Goal: Task Accomplishment & Management: Manage account settings

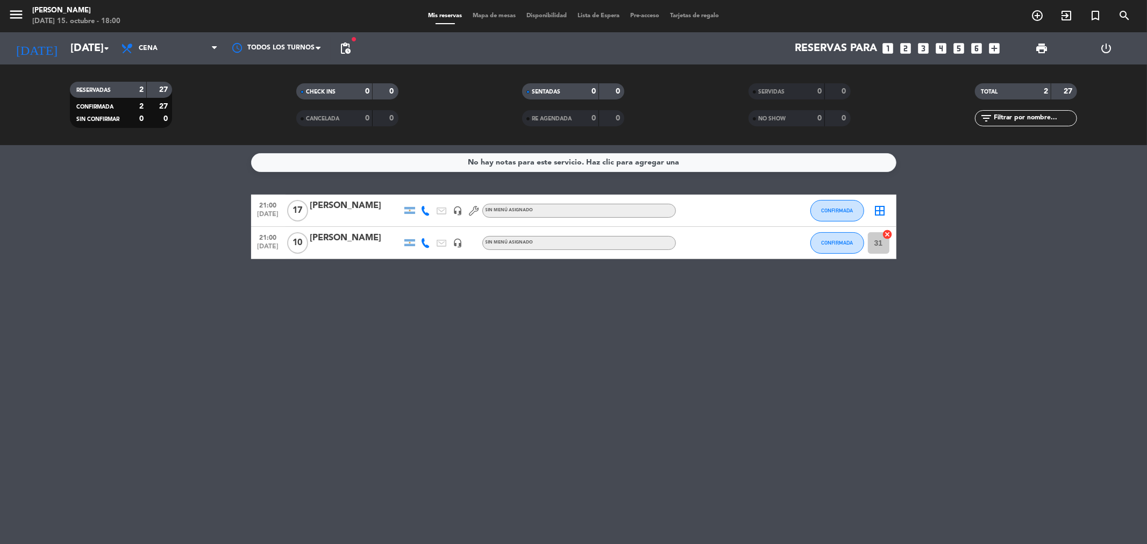
click at [352, 52] on span "pending_actions" at bounding box center [346, 49] width 22 height 22
click at [345, 46] on span "pending_actions" at bounding box center [345, 48] width 13 height 13
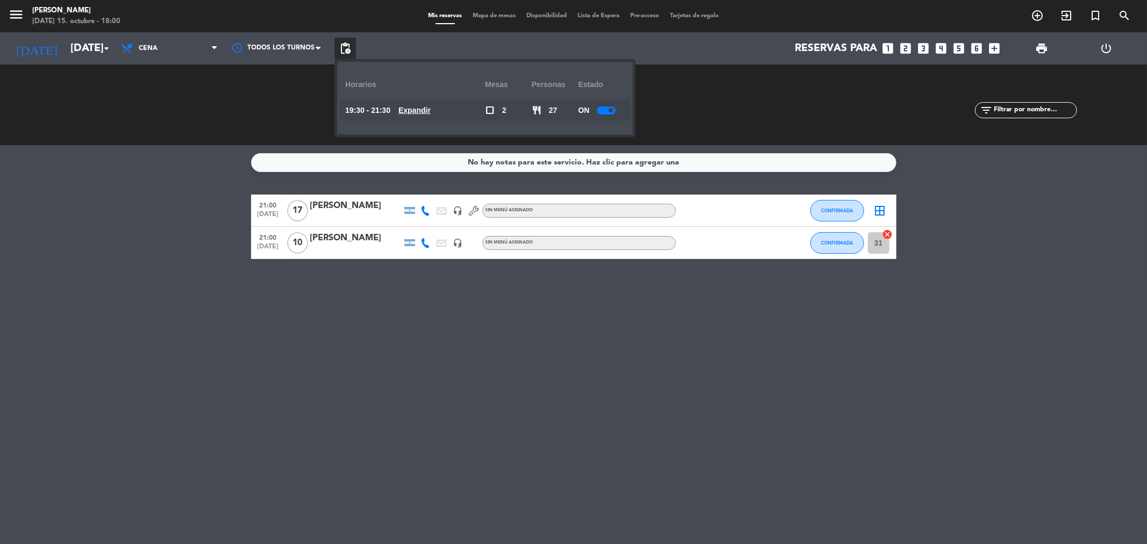
click at [429, 108] on u "Expandir" at bounding box center [415, 110] width 32 height 9
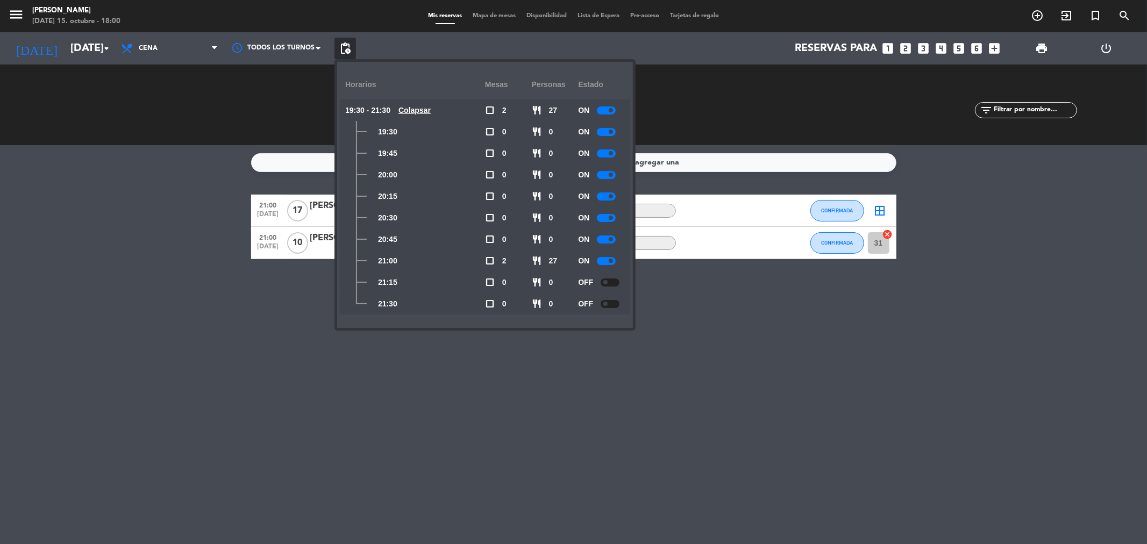
click at [240, 325] on div "No hay notas para este servicio. Haz clic para agregar una 21:00 [DATE] [PERSON…" at bounding box center [573, 344] width 1147 height 399
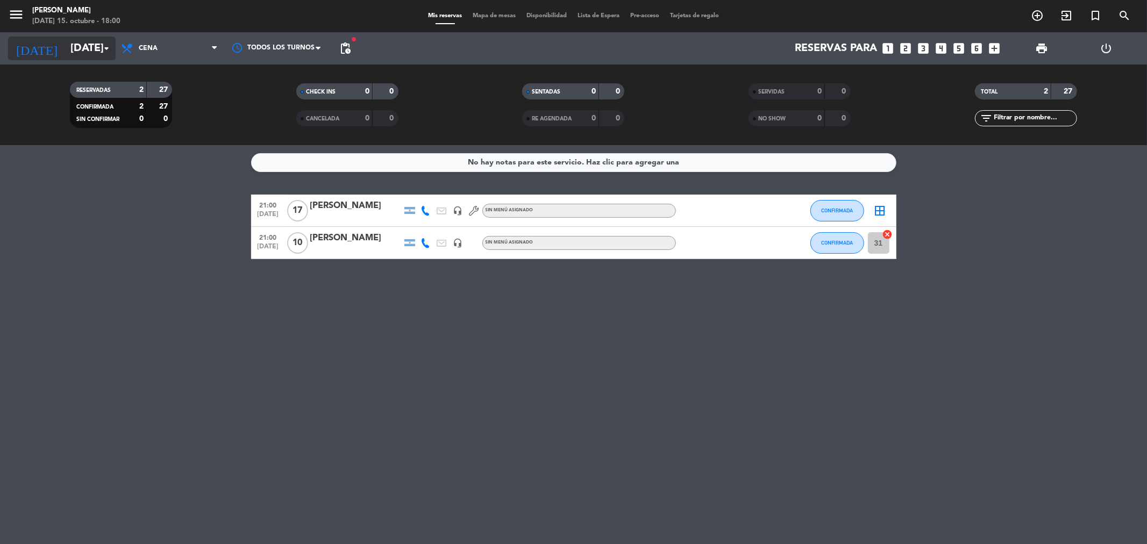
click at [95, 52] on input "[DATE]" at bounding box center [133, 49] width 137 height 24
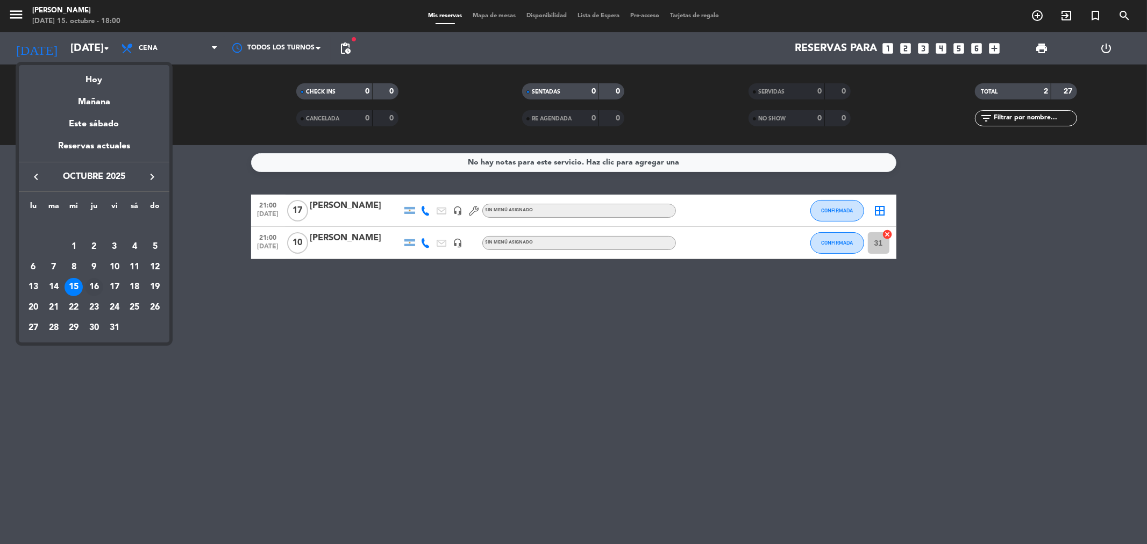
click at [93, 289] on div "16" at bounding box center [94, 287] width 18 height 18
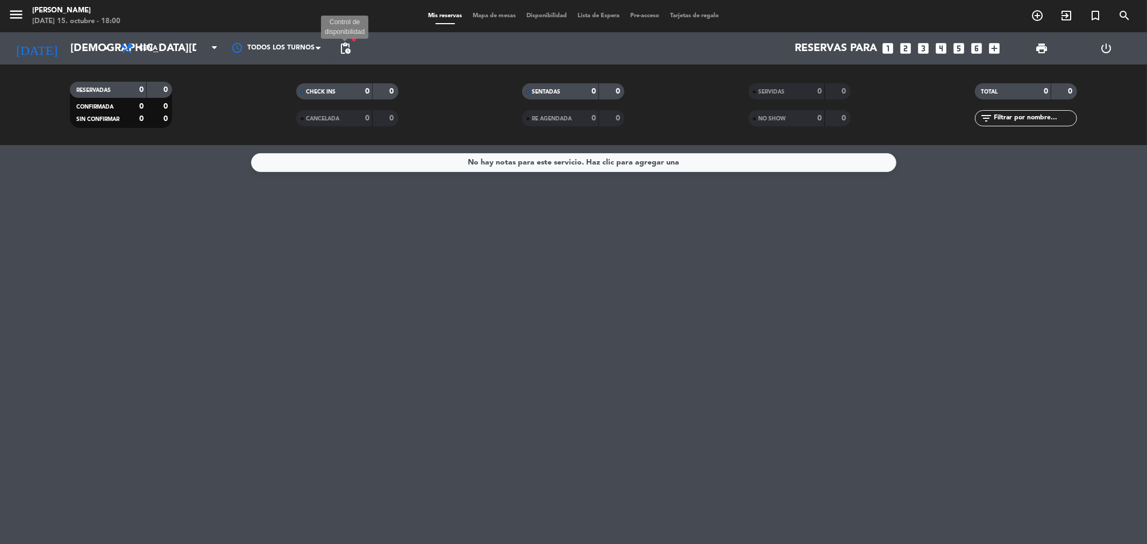
click at [339, 51] on span "pending_actions" at bounding box center [345, 48] width 13 height 13
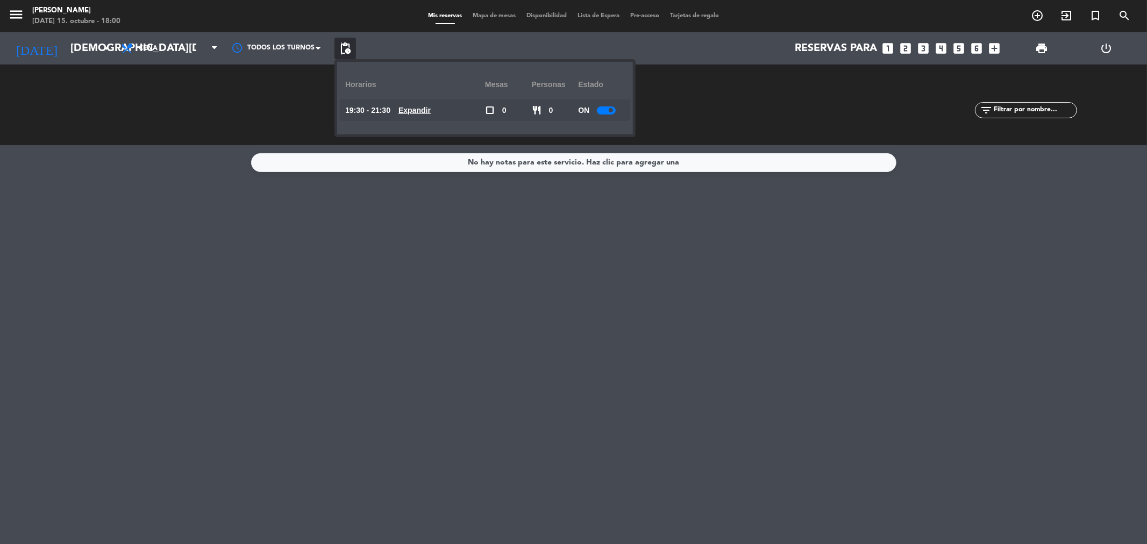
click at [345, 55] on span "pending_actions" at bounding box center [346, 49] width 22 height 22
click at [346, 55] on span "pending_actions" at bounding box center [346, 49] width 22 height 22
click at [421, 109] on u "Expandir" at bounding box center [415, 110] width 32 height 9
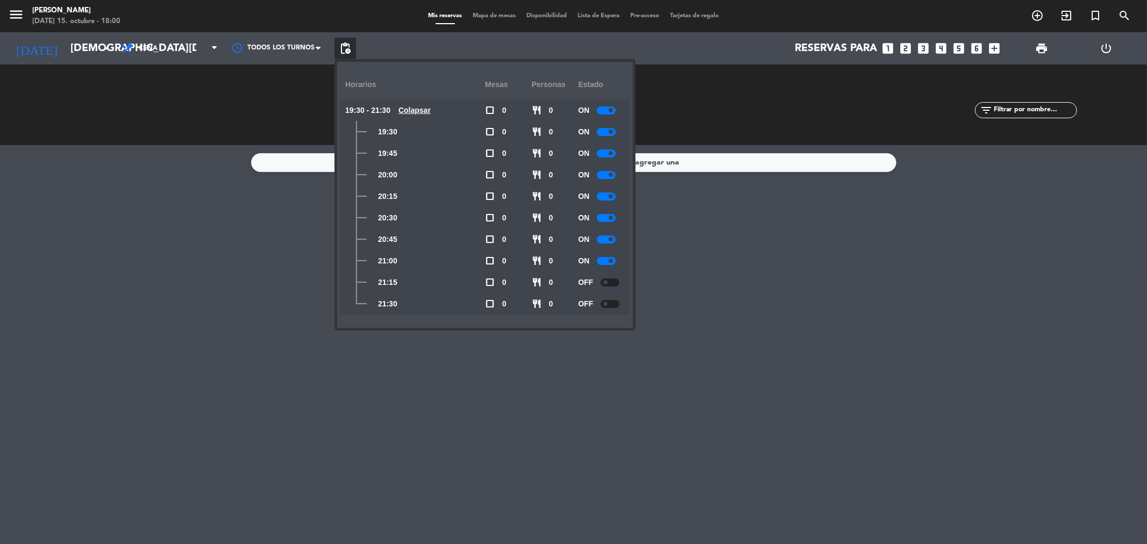
drag, startPoint x: 61, startPoint y: 260, endPoint x: 79, endPoint y: 214, distance: 49.4
click at [63, 256] on div "No hay notas para este servicio. Haz clic para agregar una" at bounding box center [573, 344] width 1147 height 399
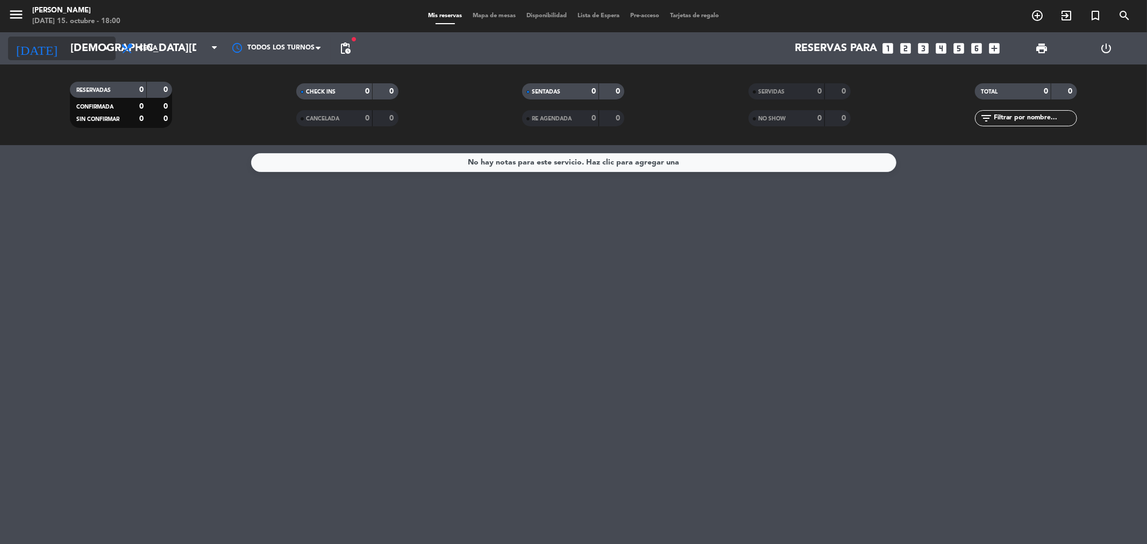
click at [81, 54] on input "[DEMOGRAPHIC_DATA][DATE]" at bounding box center [133, 49] width 137 height 24
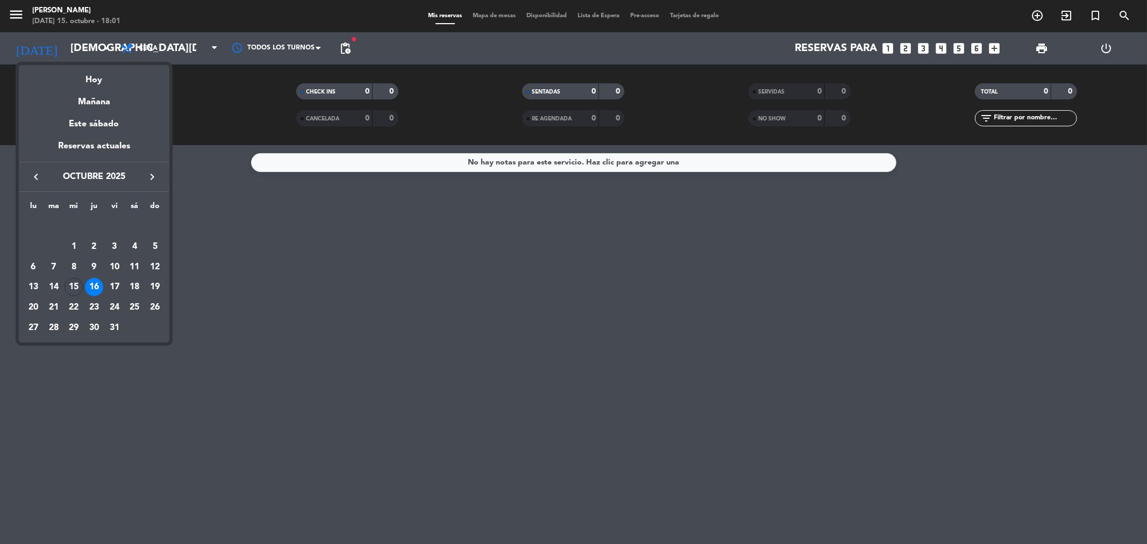
drag, startPoint x: 115, startPoint y: 286, endPoint x: 122, endPoint y: 282, distance: 8.4
click at [115, 286] on div "17" at bounding box center [114, 287] width 18 height 18
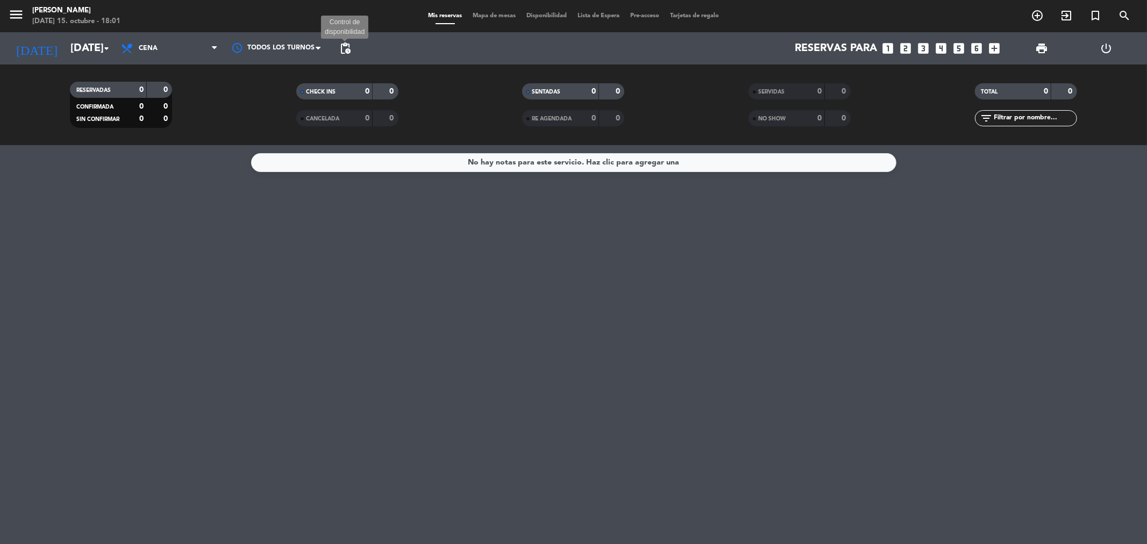
click at [340, 51] on span "pending_actions" at bounding box center [345, 48] width 13 height 13
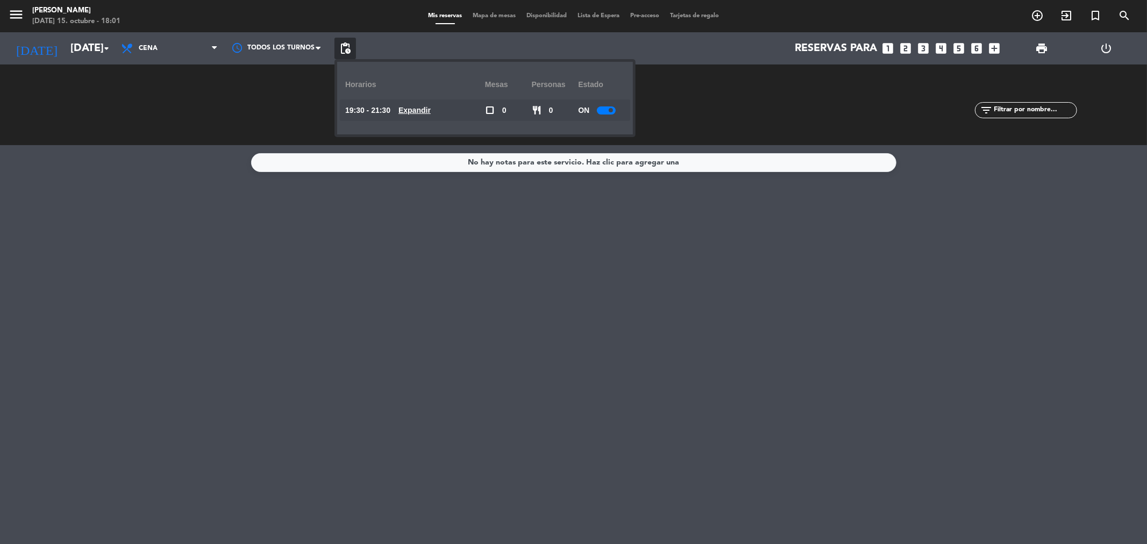
click at [416, 113] on u "Expandir" at bounding box center [415, 110] width 32 height 9
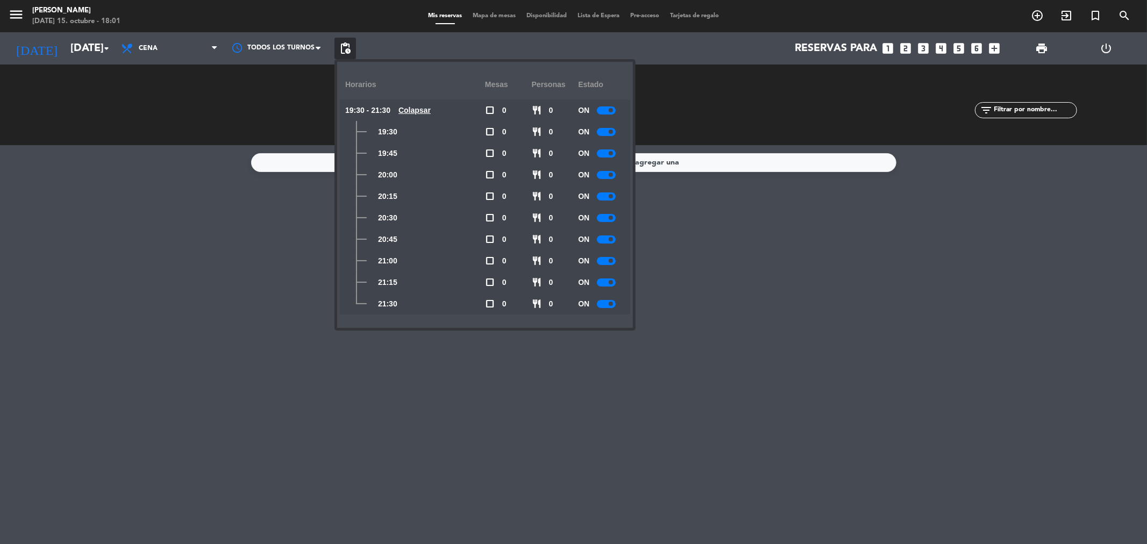
click at [613, 302] on span at bounding box center [611, 304] width 4 height 4
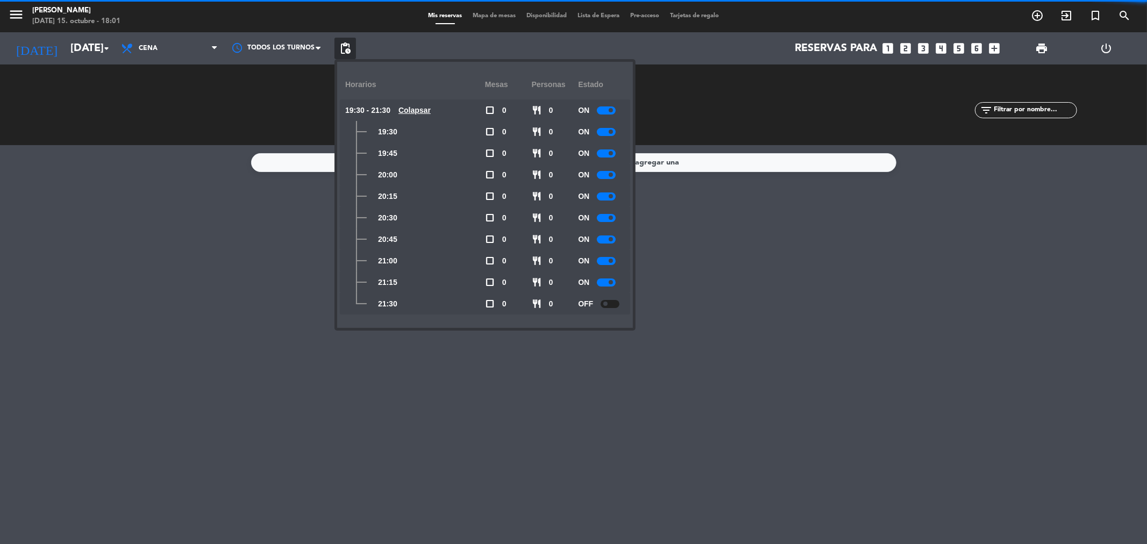
click at [613, 280] on span at bounding box center [611, 282] width 4 height 4
click at [612, 257] on div at bounding box center [606, 261] width 19 height 8
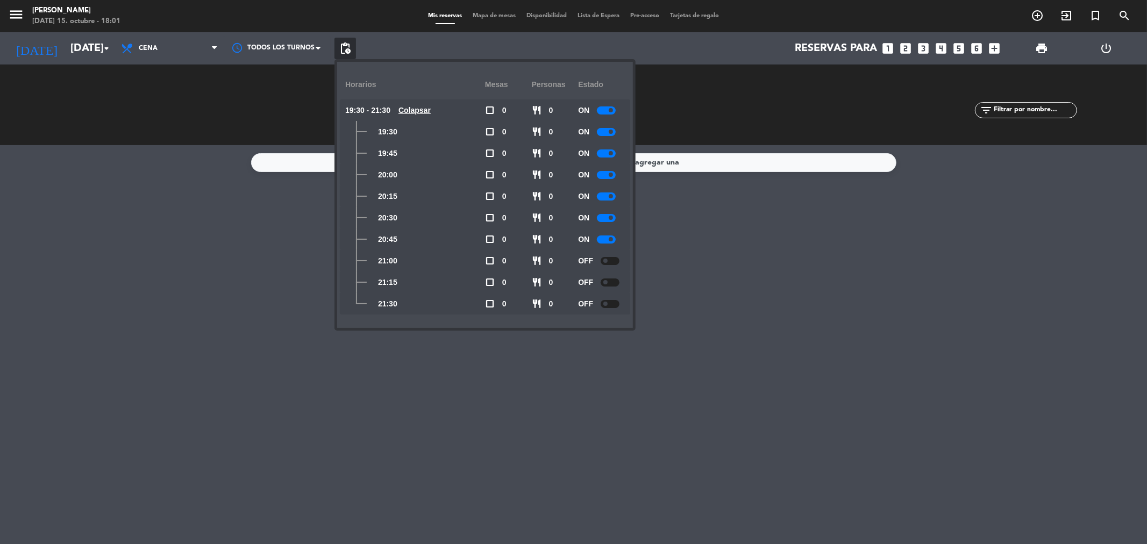
click at [614, 255] on div "OFF" at bounding box center [601, 261] width 47 height 22
click at [620, 264] on small-switch at bounding box center [610, 261] width 19 height 8
click at [617, 260] on div at bounding box center [610, 261] width 19 height 8
click at [708, 251] on div "No hay notas para este servicio. Haz clic para agregar una" at bounding box center [573, 344] width 1147 height 399
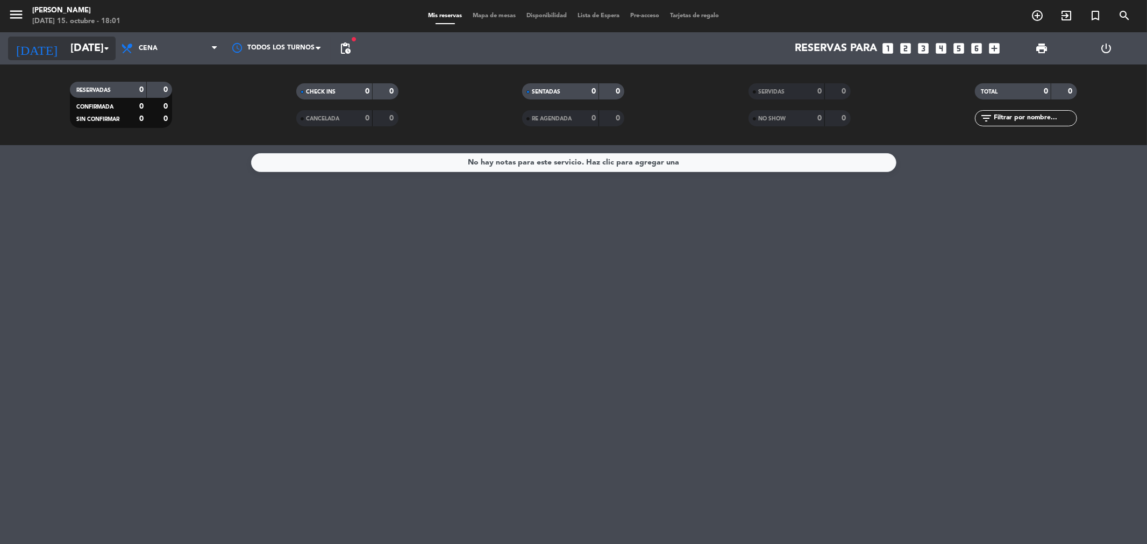
click at [95, 42] on input "[DATE]" at bounding box center [133, 49] width 137 height 24
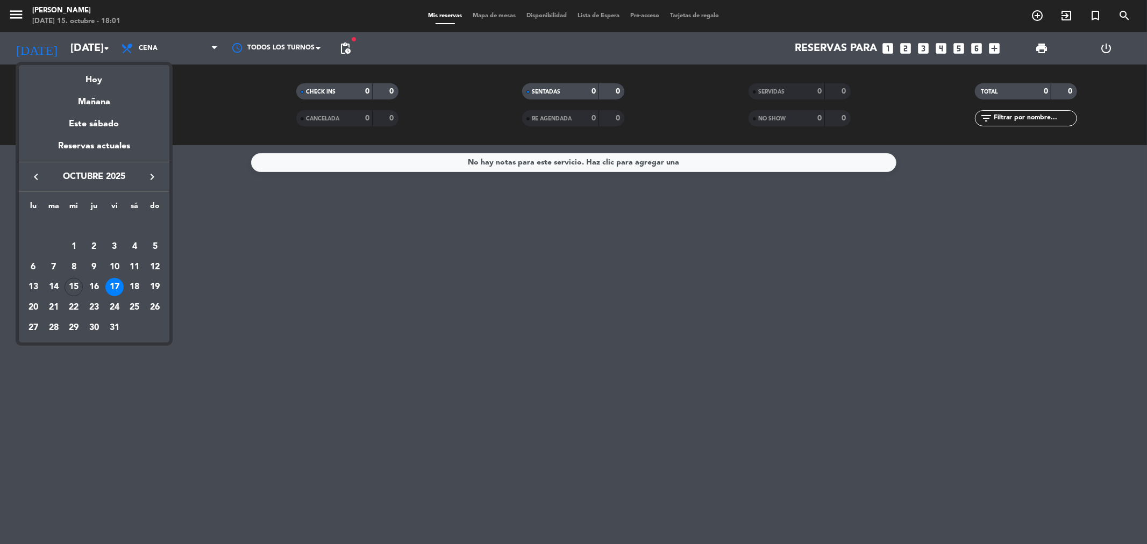
drag, startPoint x: 133, startPoint y: 288, endPoint x: 145, endPoint y: 282, distance: 13.5
click at [133, 288] on div "18" at bounding box center [134, 287] width 18 height 18
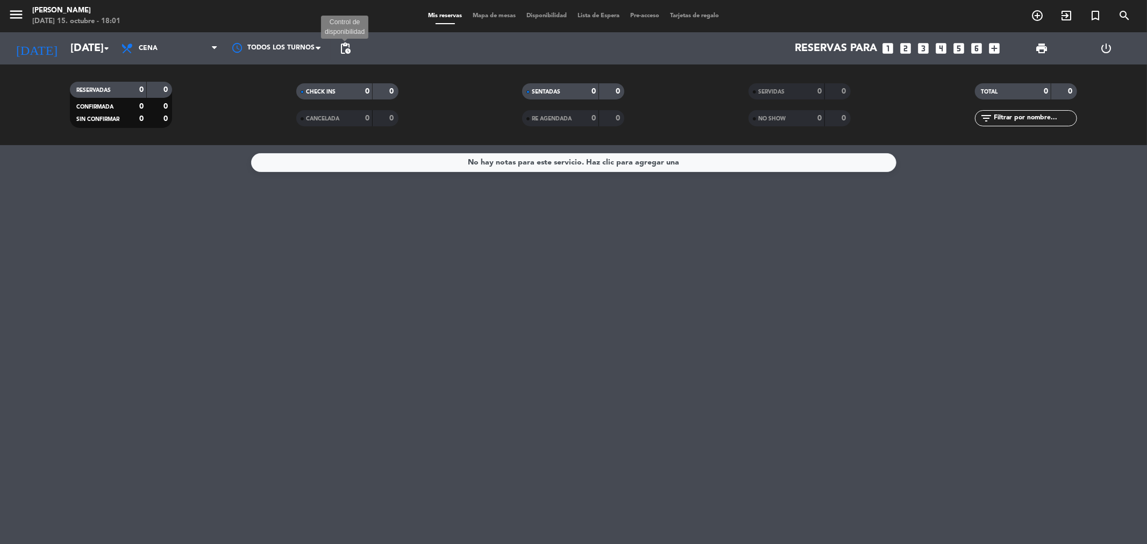
click at [343, 52] on span "pending_actions" at bounding box center [345, 48] width 13 height 13
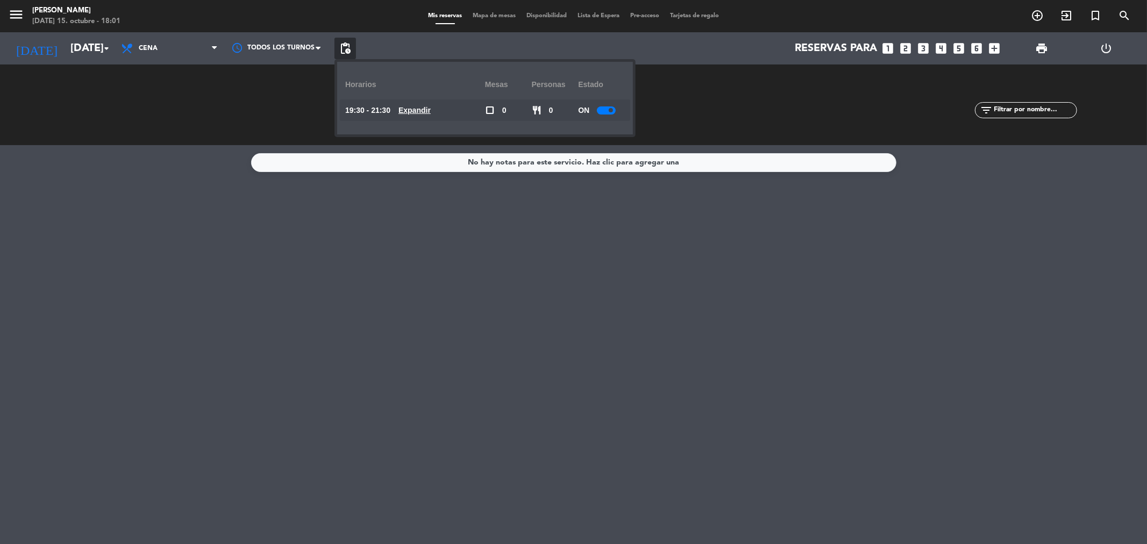
click at [426, 109] on u "Expandir" at bounding box center [415, 110] width 32 height 9
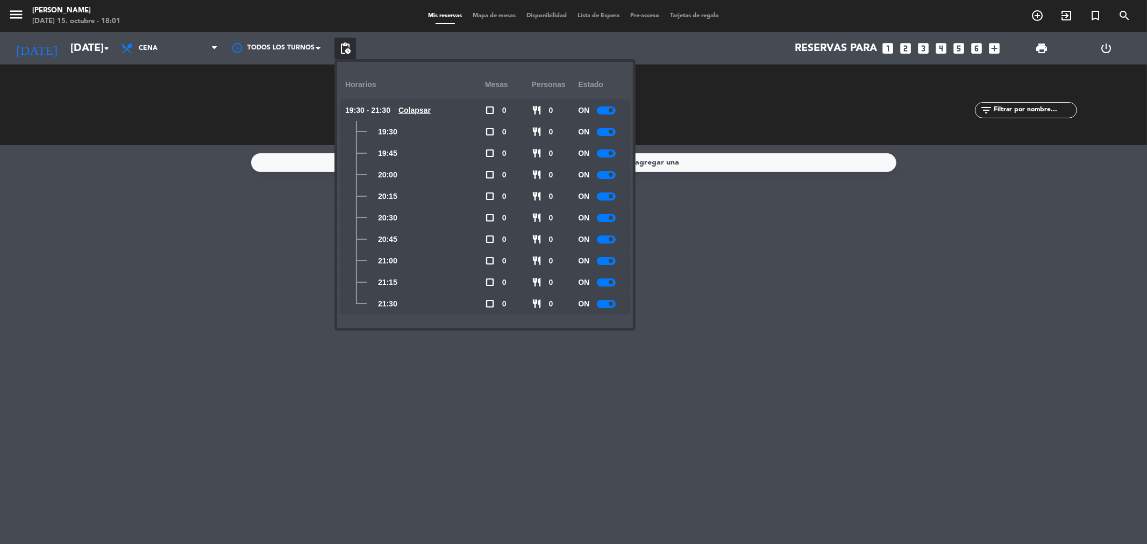
click at [597, 303] on div "ON" at bounding box center [601, 304] width 47 height 22
click at [598, 303] on div "ON" at bounding box center [601, 304] width 47 height 22
click at [599, 303] on div at bounding box center [606, 304] width 19 height 8
click at [607, 280] on div at bounding box center [606, 283] width 19 height 8
drag, startPoint x: 257, startPoint y: 277, endPoint x: 235, endPoint y: 8, distance: 270.4
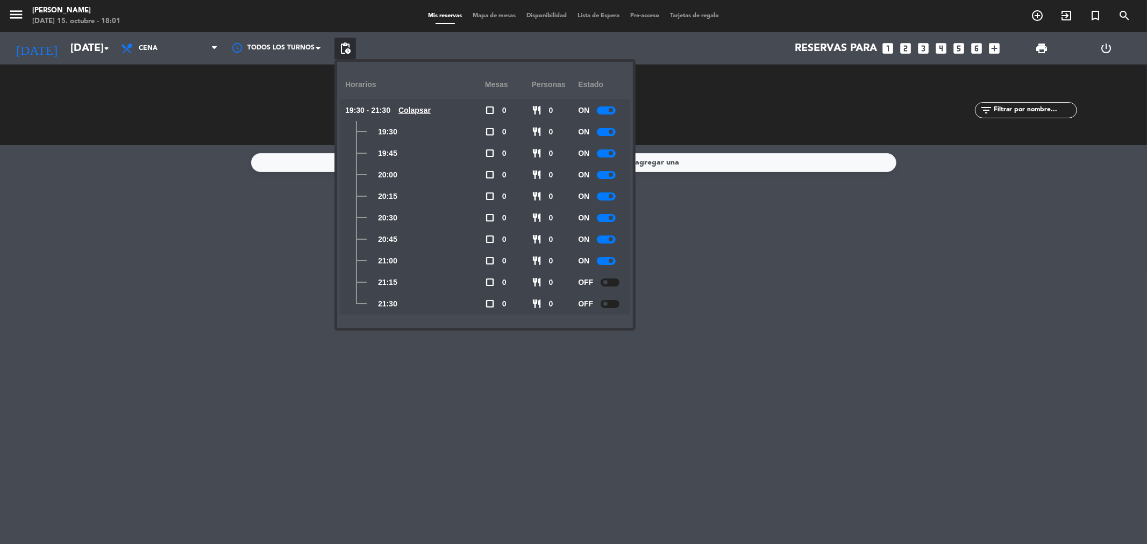
click at [259, 274] on div "No hay notas para este servicio. Haz clic para agregar una" at bounding box center [573, 344] width 1147 height 399
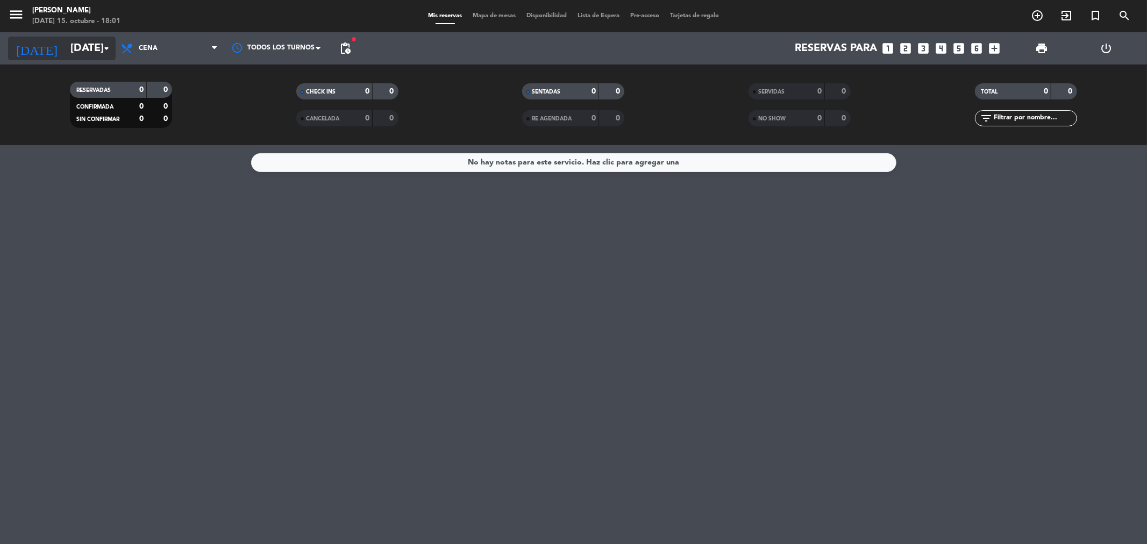
click at [65, 49] on input "[DATE]" at bounding box center [133, 49] width 137 height 24
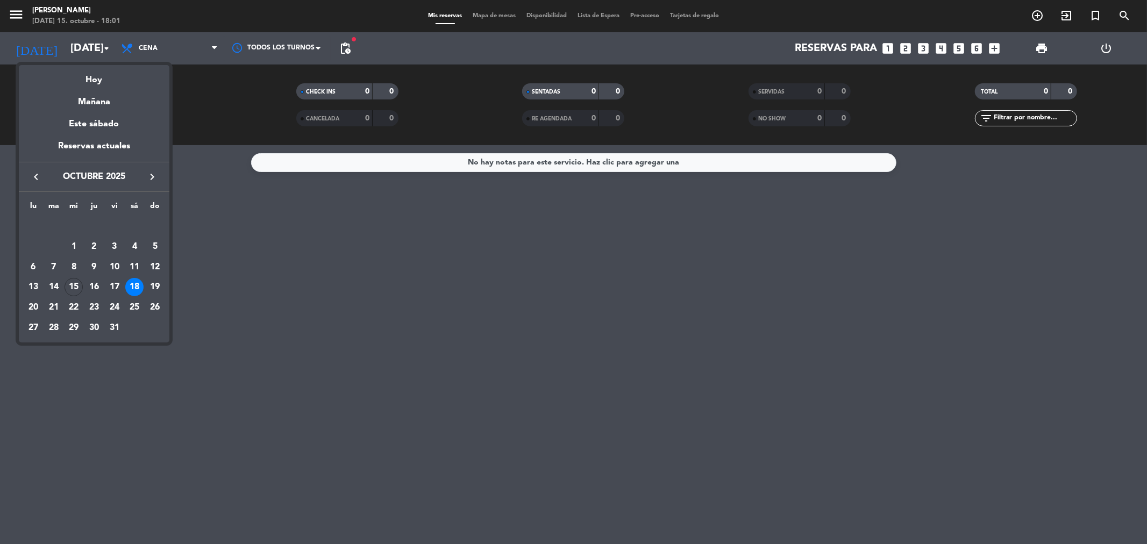
click at [157, 287] on div "19" at bounding box center [155, 287] width 18 height 18
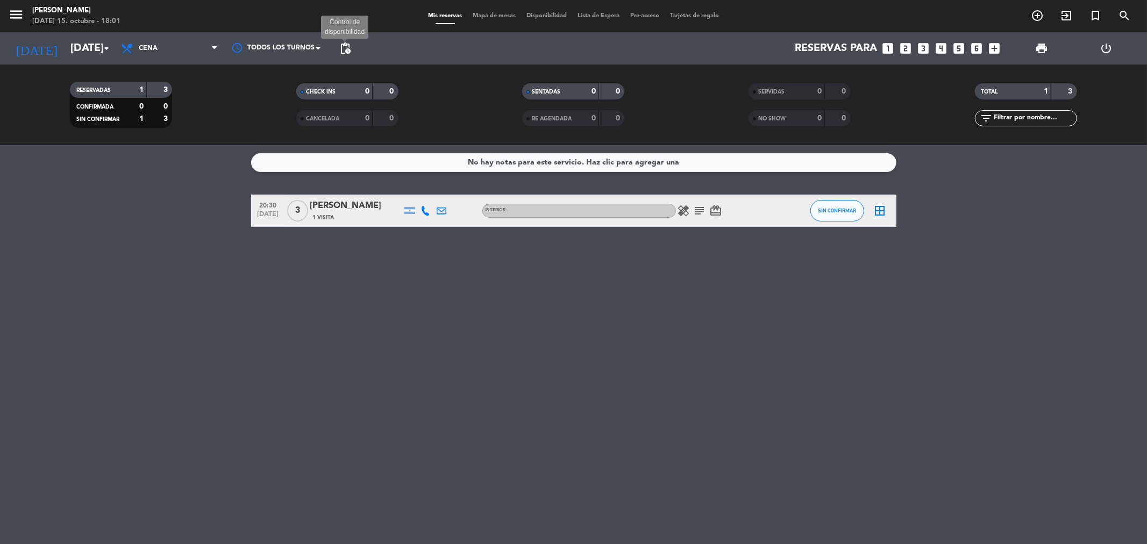
click at [342, 49] on span "pending_actions" at bounding box center [345, 48] width 13 height 13
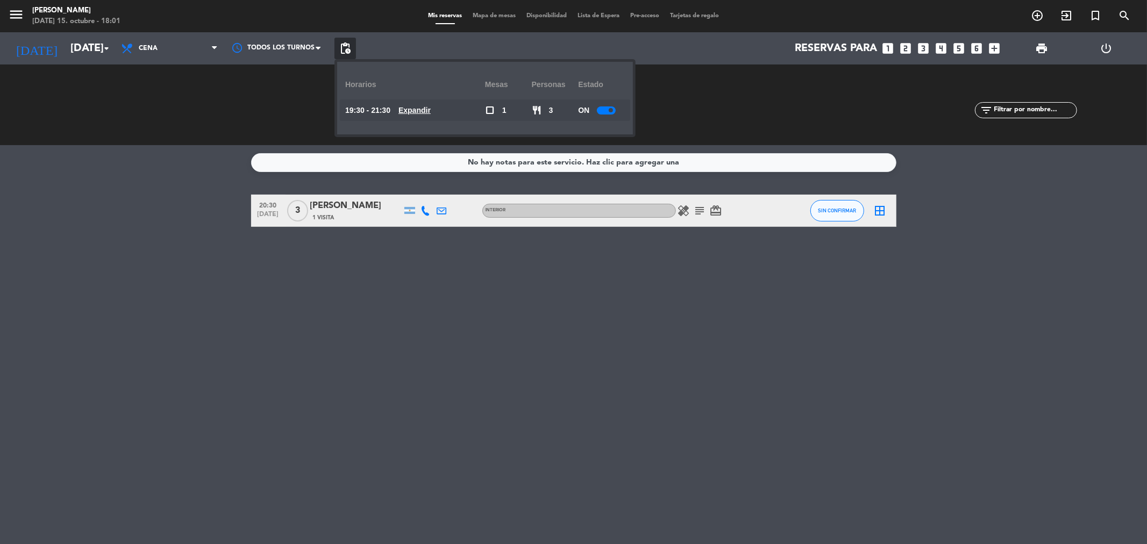
click at [667, 266] on div "No hay notas para este servicio. Haz clic para agregar una 20:30 [DATE] 3 [PERS…" at bounding box center [573, 344] width 1147 height 399
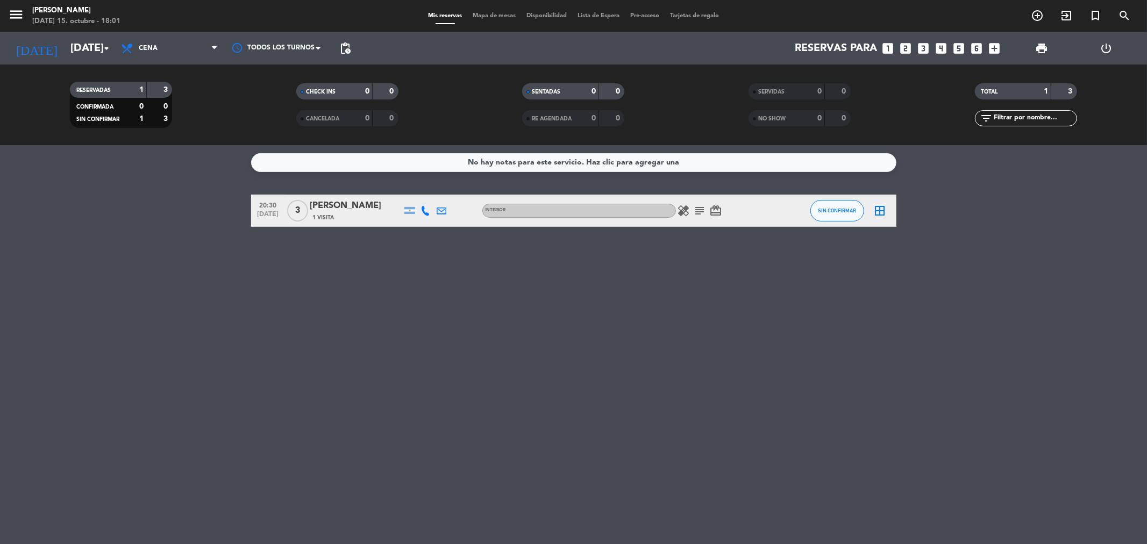
click at [698, 216] on icon "subject" at bounding box center [700, 210] width 13 height 13
click at [536, 294] on div "No hay notas para este servicio. Haz clic para agregar una 20:30 [DATE] 3 [PERS…" at bounding box center [573, 344] width 1147 height 399
click at [82, 39] on input "[DATE]" at bounding box center [133, 49] width 137 height 24
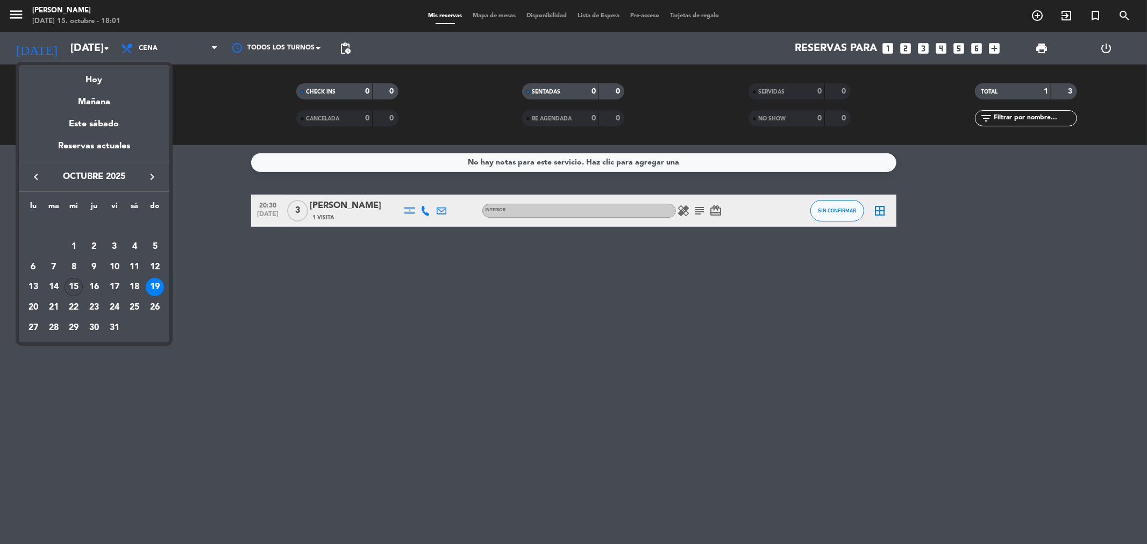
click at [78, 290] on div "15" at bounding box center [74, 287] width 18 height 18
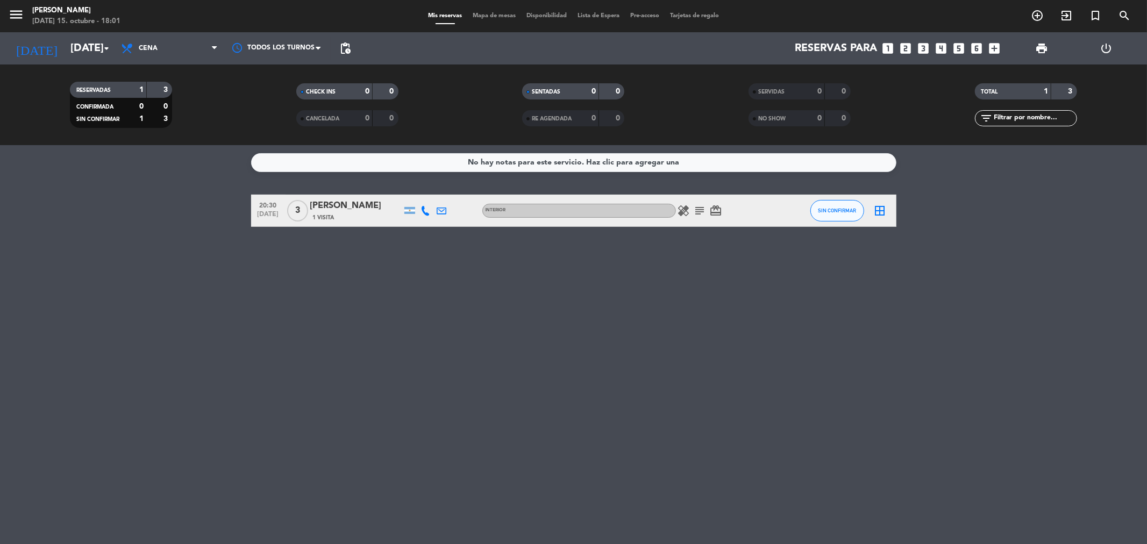
type input "[DATE]"
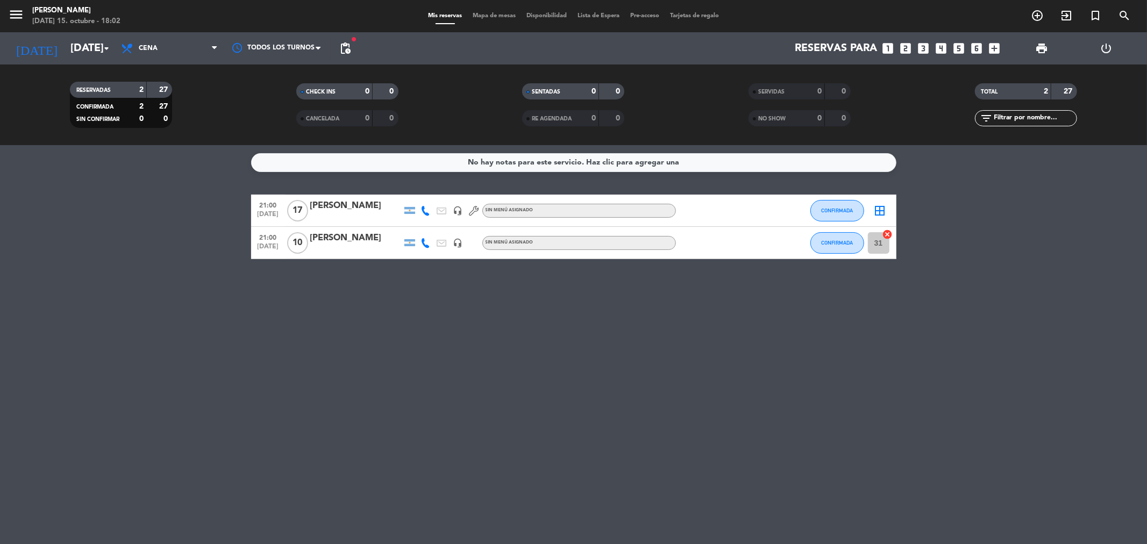
click at [363, 244] on div "[PERSON_NAME]" at bounding box center [355, 238] width 91 height 14
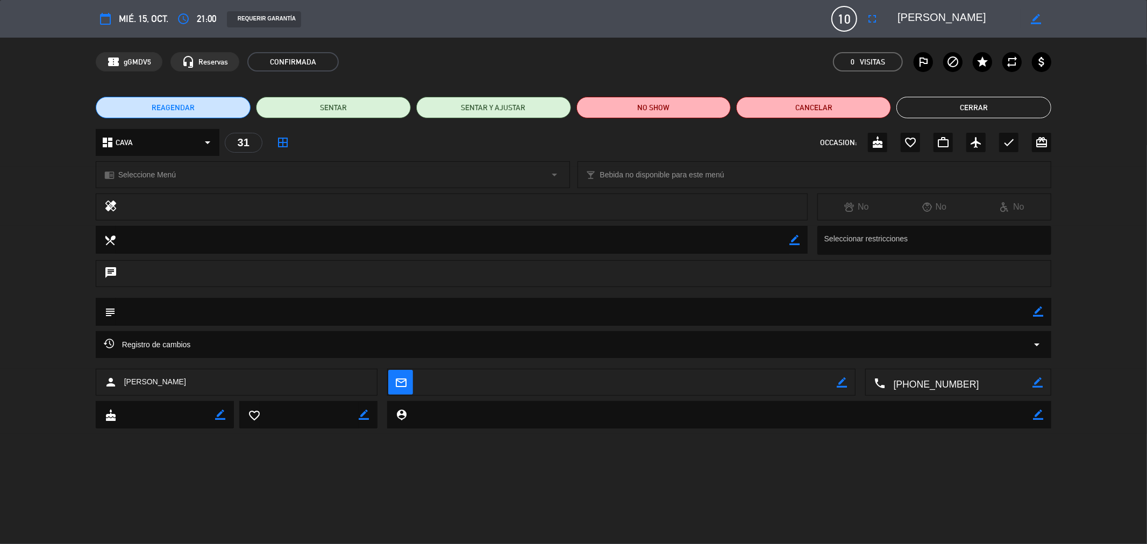
click at [926, 104] on button "Cerrar" at bounding box center [974, 108] width 155 height 22
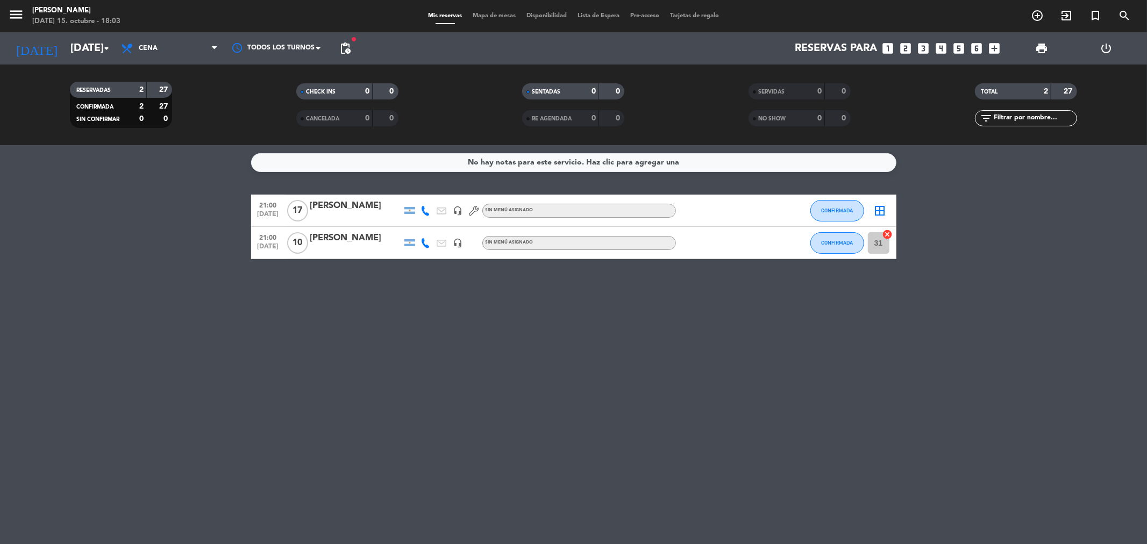
drag, startPoint x: 360, startPoint y: 244, endPoint x: 382, endPoint y: 240, distance: 21.8
click at [382, 240] on div "[PERSON_NAME]" at bounding box center [355, 238] width 91 height 14
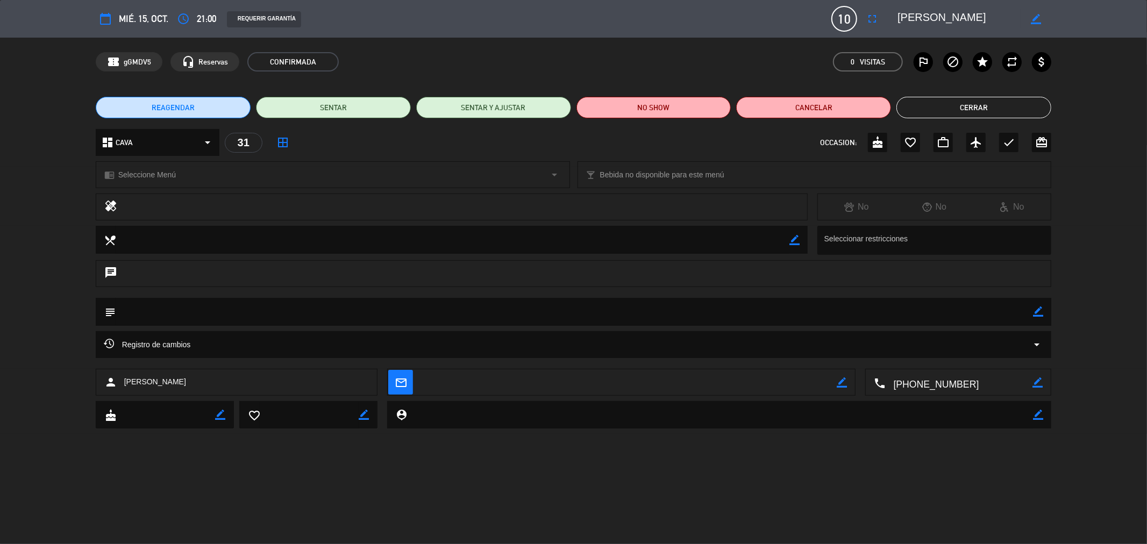
click at [1023, 98] on button "Cerrar" at bounding box center [974, 108] width 155 height 22
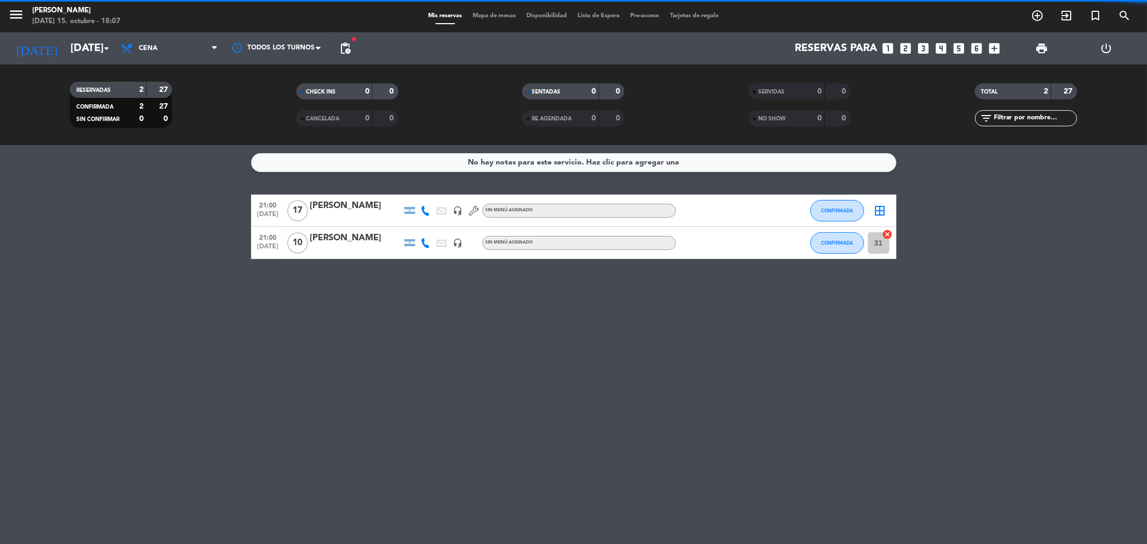
click at [804, 358] on div "No hay notas para este servicio. Haz clic para agregar una 21:00 [DATE] [PERSON…" at bounding box center [573, 344] width 1147 height 399
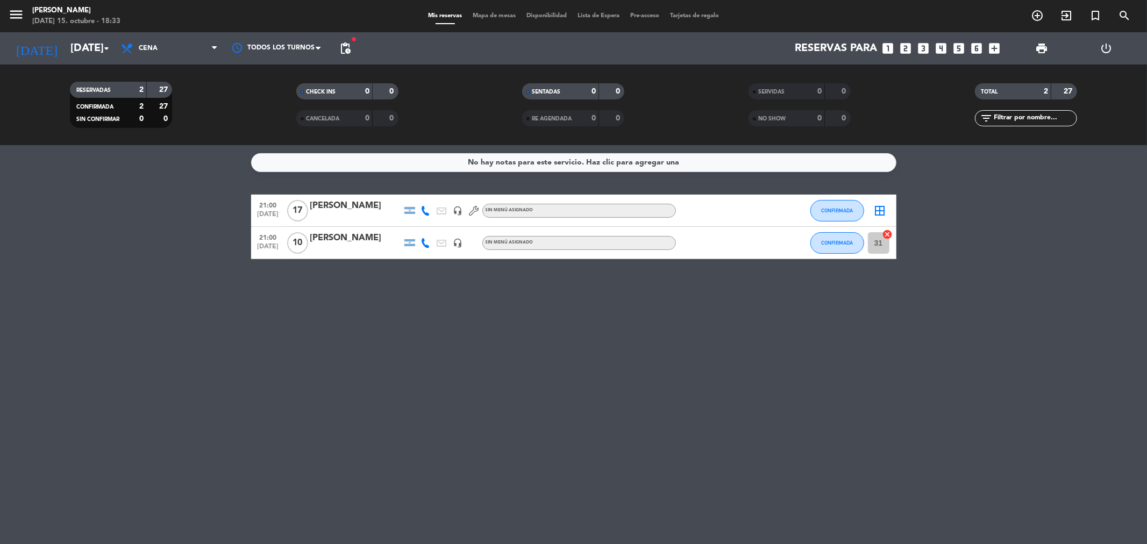
click at [367, 215] on div at bounding box center [355, 218] width 91 height 9
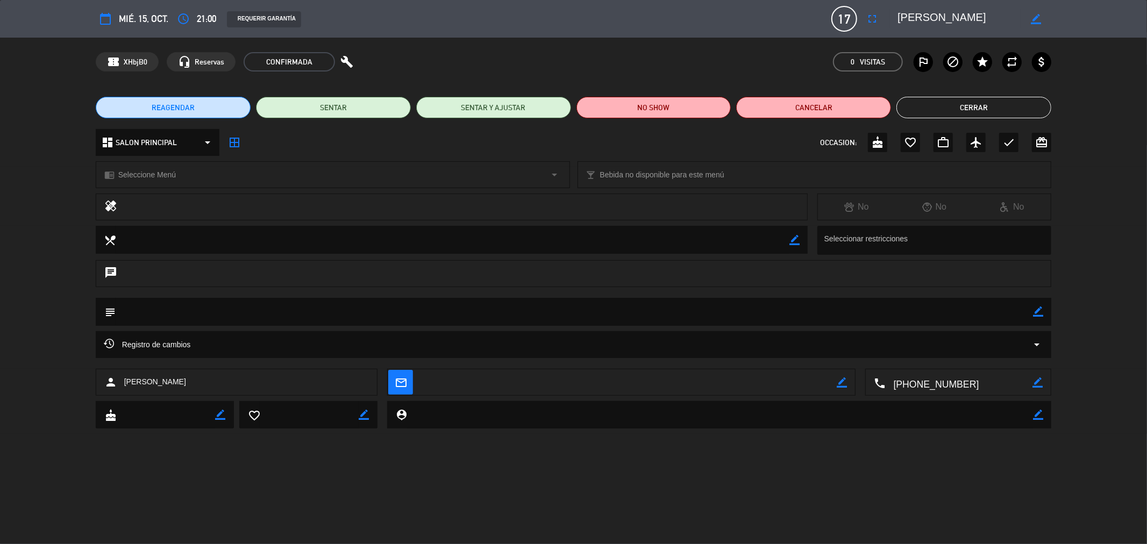
click at [1003, 115] on button "Cerrar" at bounding box center [974, 108] width 155 height 22
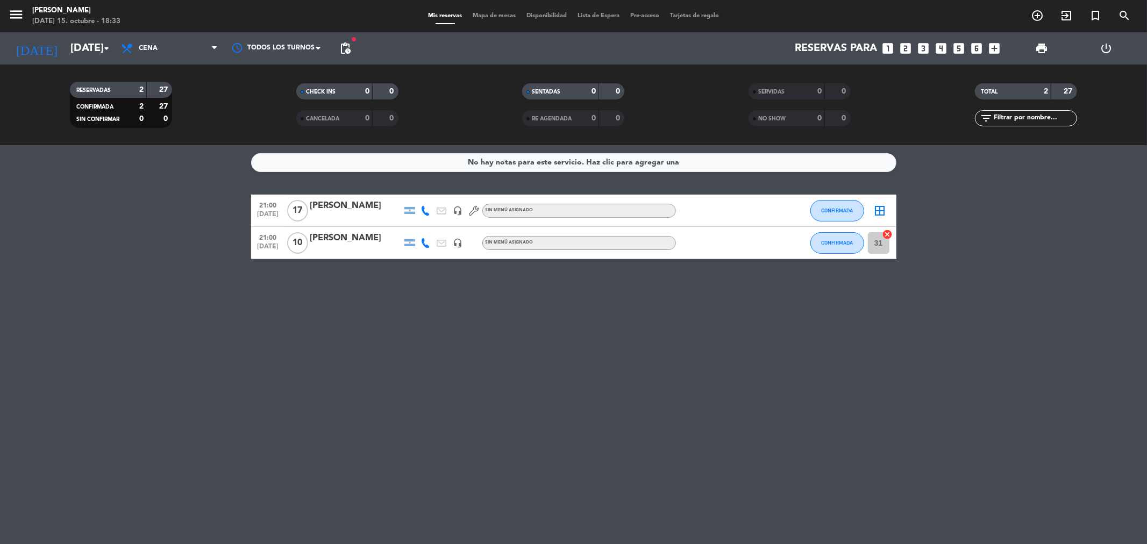
click at [877, 211] on icon "border_all" at bounding box center [880, 210] width 13 height 13
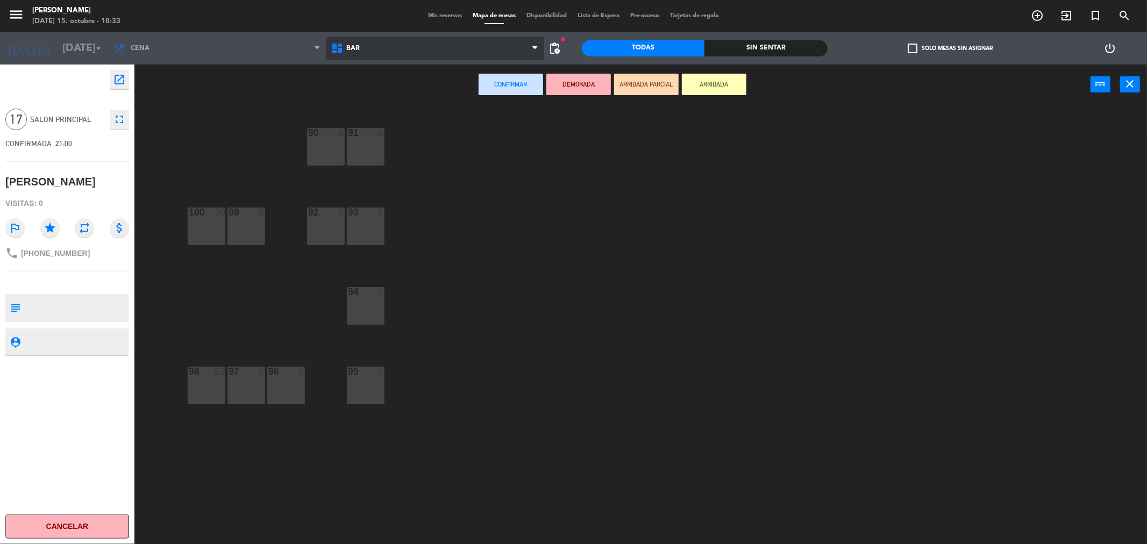
click at [379, 55] on span "BAR" at bounding box center [435, 49] width 218 height 24
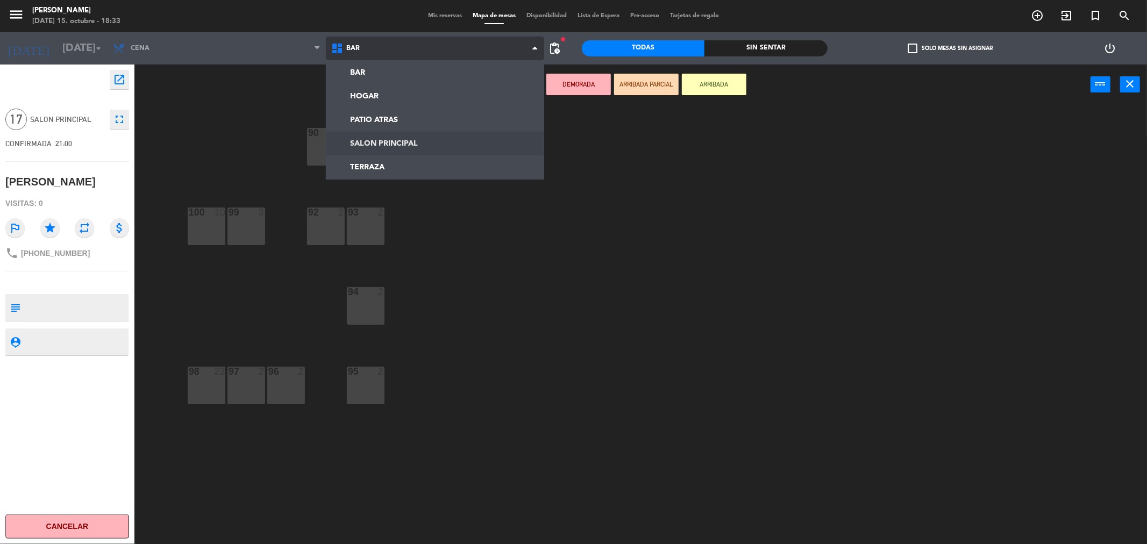
click at [385, 143] on ng-component "menu [PERSON_NAME] [DATE] 15. octubre - 18:33 Mis reservas Mapa de mesas Dispon…" at bounding box center [573, 274] width 1147 height 548
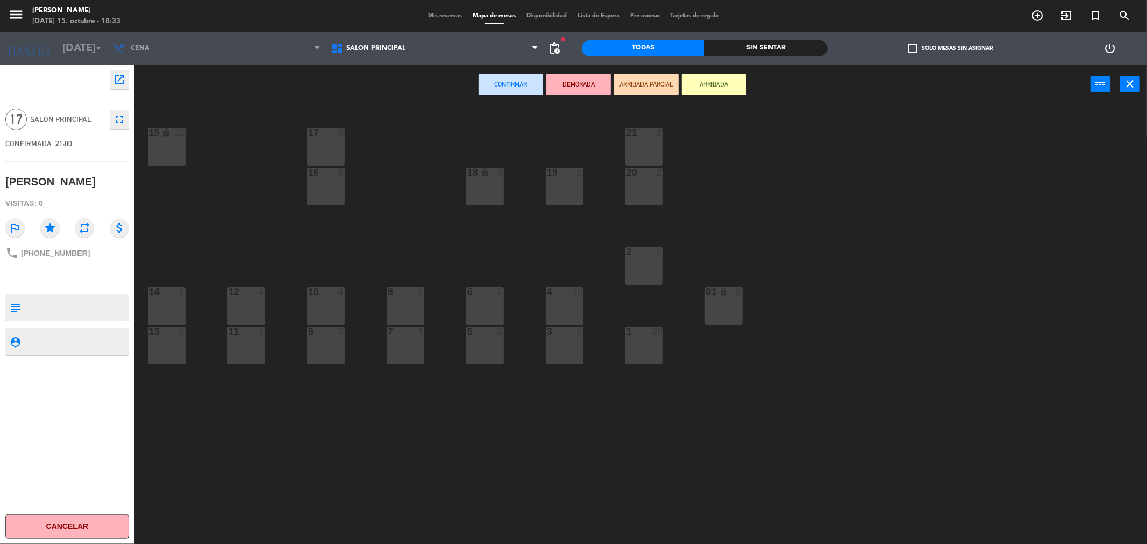
click at [647, 152] on div "21 2" at bounding box center [645, 147] width 38 height 38
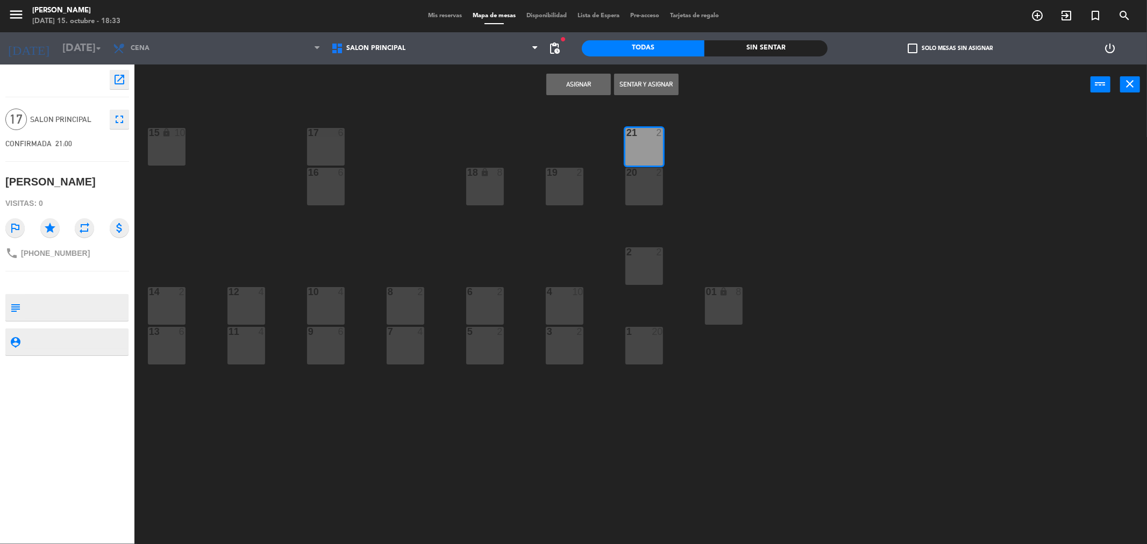
click at [646, 175] on div at bounding box center [644, 173] width 18 height 10
drag, startPoint x: 639, startPoint y: 246, endPoint x: 642, endPoint y: 259, distance: 12.8
click at [639, 248] on div at bounding box center [644, 252] width 18 height 10
drag, startPoint x: 651, startPoint y: 334, endPoint x: 626, endPoint y: 343, distance: 27.2
click at [651, 335] on div at bounding box center [644, 332] width 18 height 10
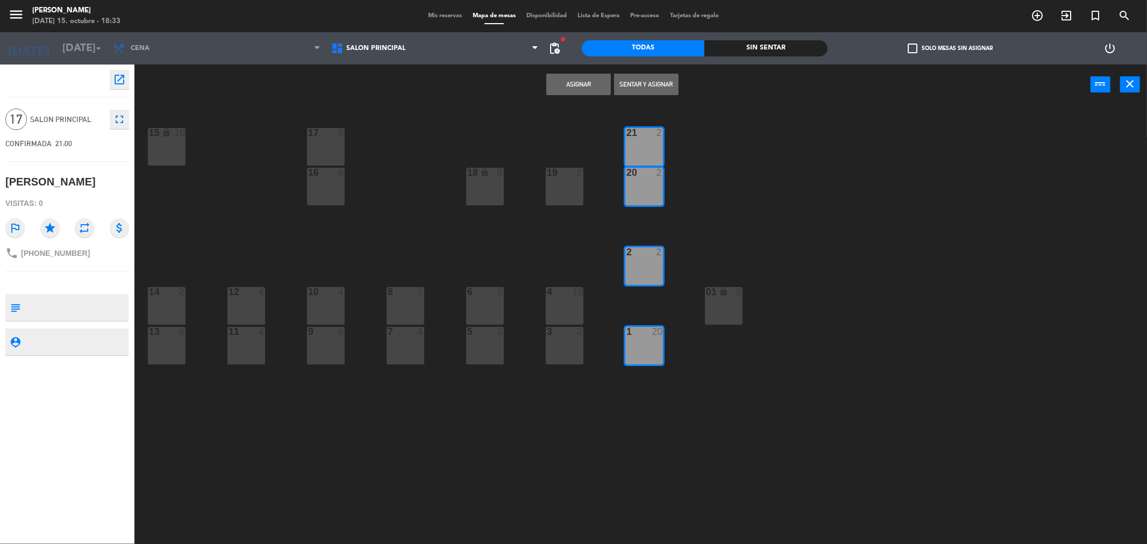
click at [637, 350] on div "1 20" at bounding box center [645, 346] width 38 height 38
drag, startPoint x: 646, startPoint y: 278, endPoint x: 652, endPoint y: 195, distance: 83.6
click at [646, 278] on div "2 2" at bounding box center [645, 266] width 38 height 38
click at [651, 191] on div "20 2" at bounding box center [645, 187] width 38 height 38
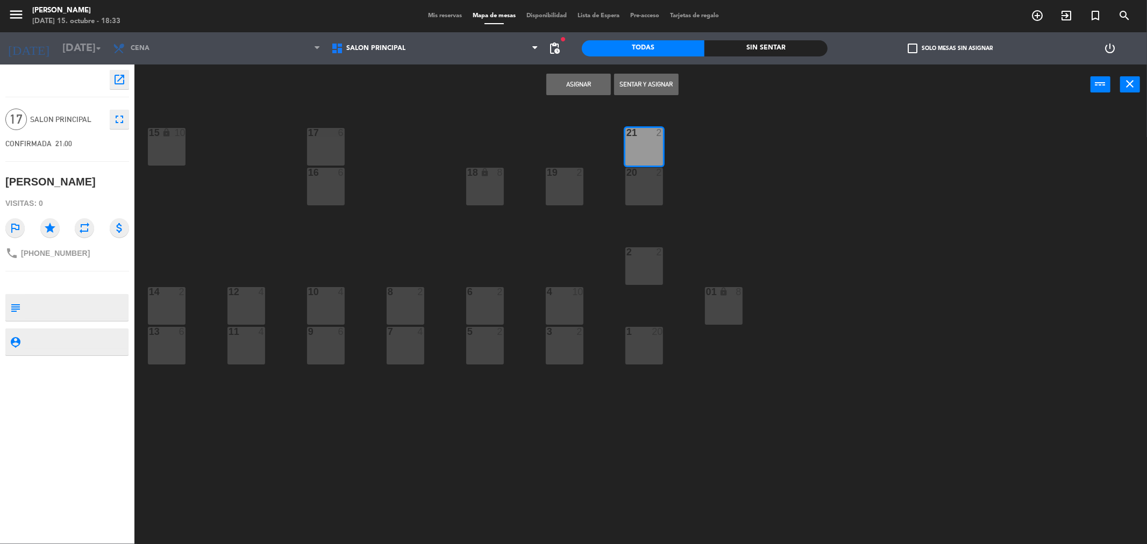
click at [644, 162] on div "21 2" at bounding box center [645, 147] width 38 height 38
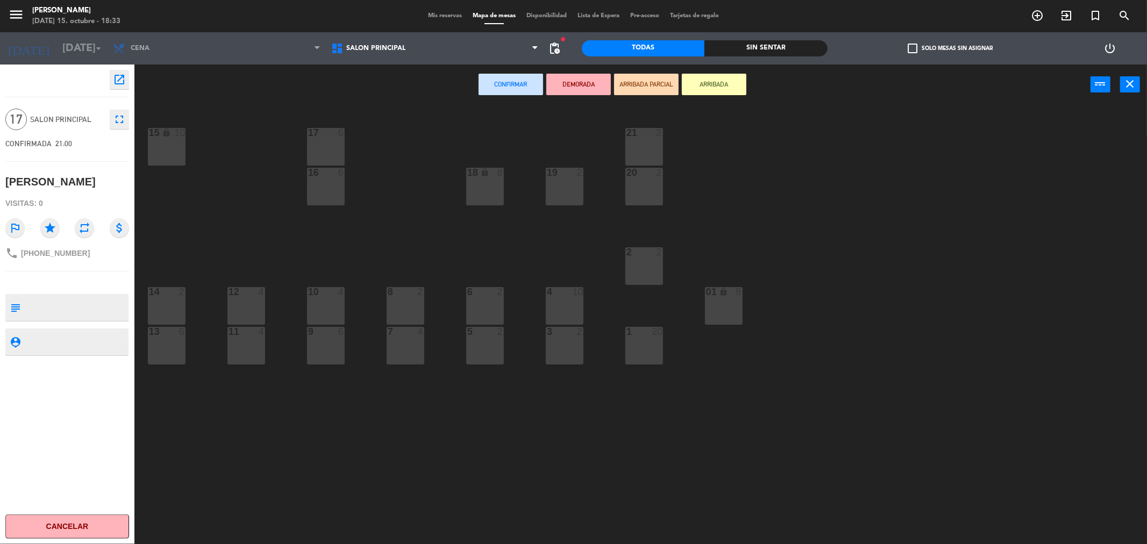
click at [644, 162] on div "21 2" at bounding box center [645, 147] width 38 height 38
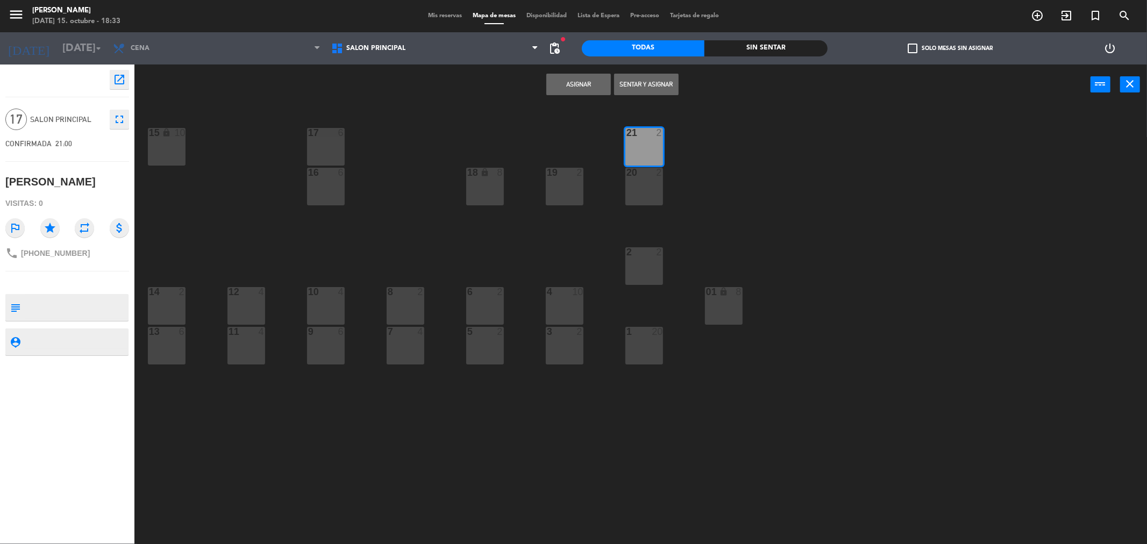
drag, startPoint x: 644, startPoint y: 183, endPoint x: 641, endPoint y: 219, distance: 35.7
click at [644, 189] on div "20 2" at bounding box center [645, 187] width 38 height 38
drag, startPoint x: 633, startPoint y: 262, endPoint x: 596, endPoint y: 296, distance: 49.9
click at [633, 264] on div "2 2" at bounding box center [645, 266] width 38 height 38
click at [562, 331] on div at bounding box center [565, 332] width 18 height 10
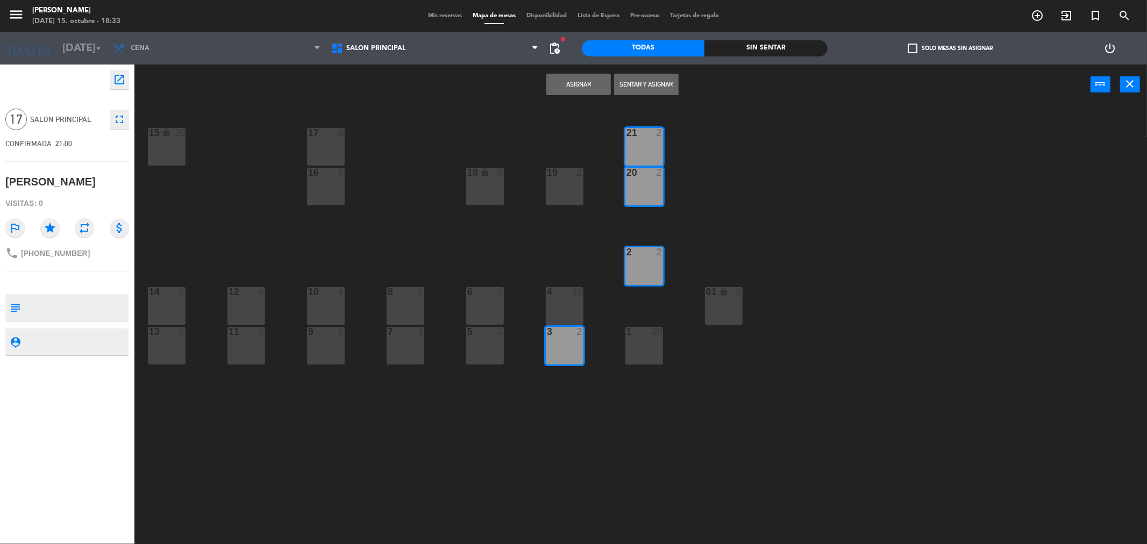
click at [560, 315] on div "4 10" at bounding box center [565, 306] width 38 height 38
click at [566, 84] on button "Asignar" at bounding box center [578, 85] width 65 height 22
